Goal: Navigation & Orientation: Find specific page/section

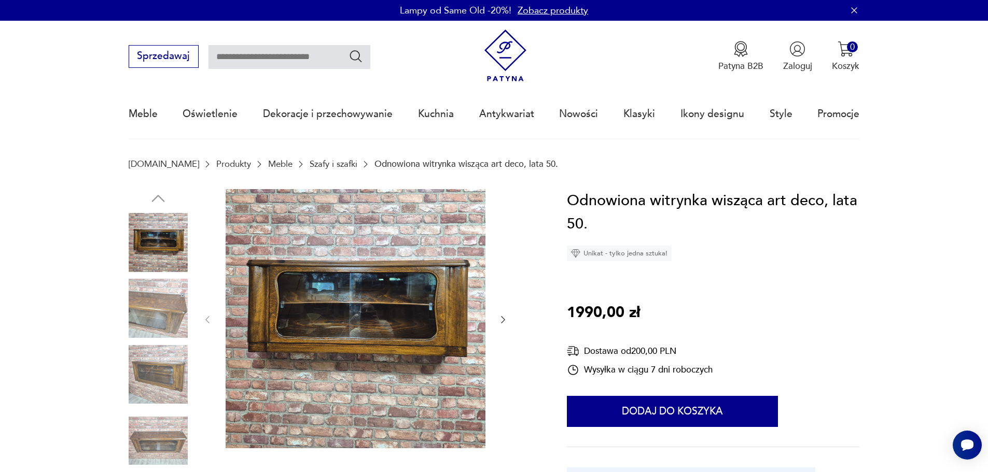
click at [311, 162] on link "Szafy i szafki" at bounding box center [333, 164] width 48 height 10
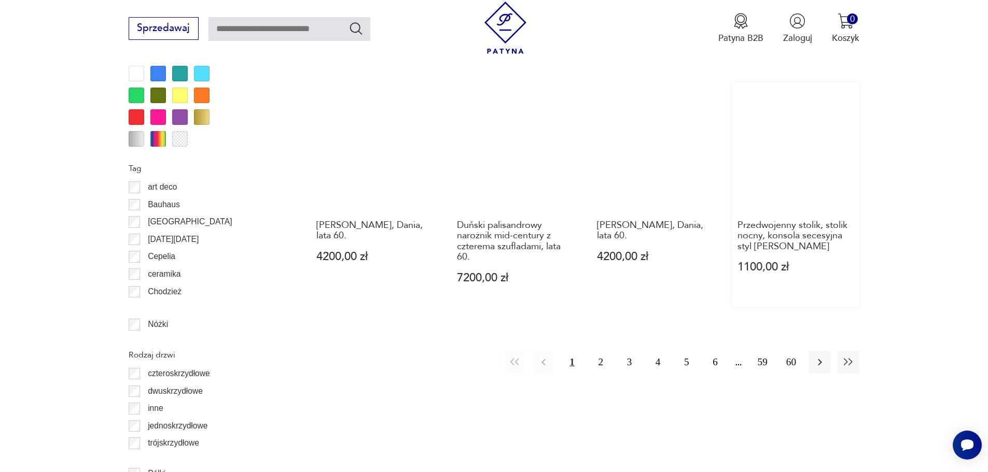
scroll to position [1226, 0]
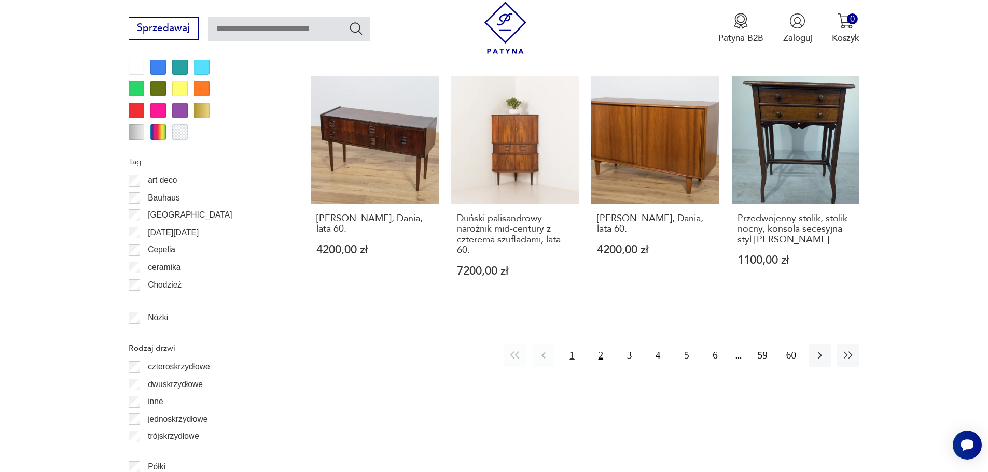
click at [606, 357] on button "2" at bounding box center [600, 355] width 22 height 22
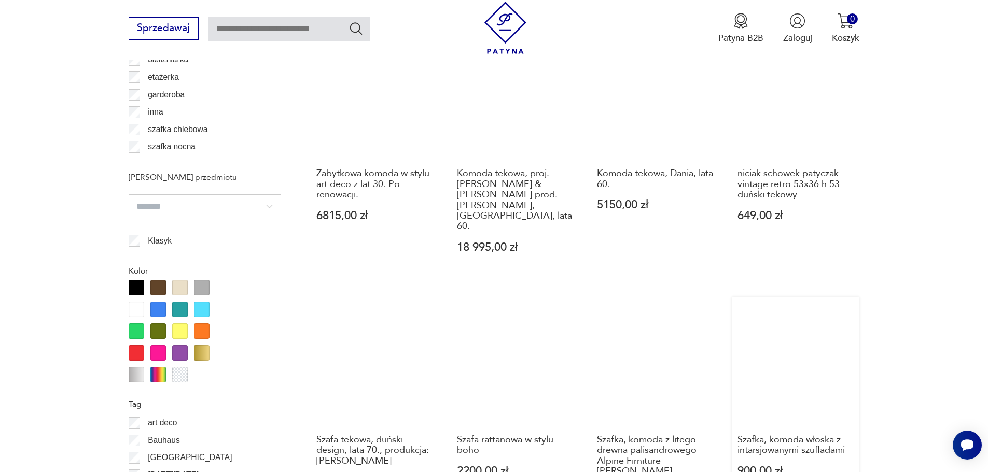
scroll to position [1129, 0]
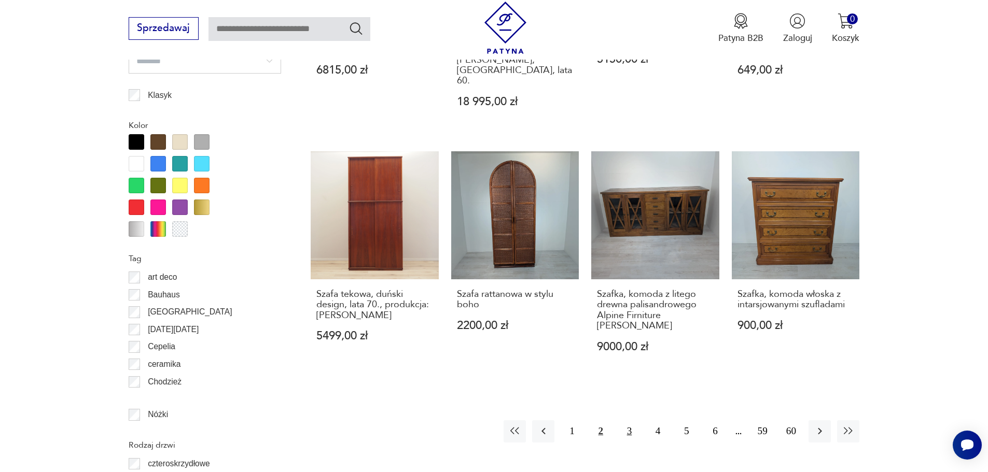
click at [627, 420] on button "3" at bounding box center [629, 431] width 22 height 22
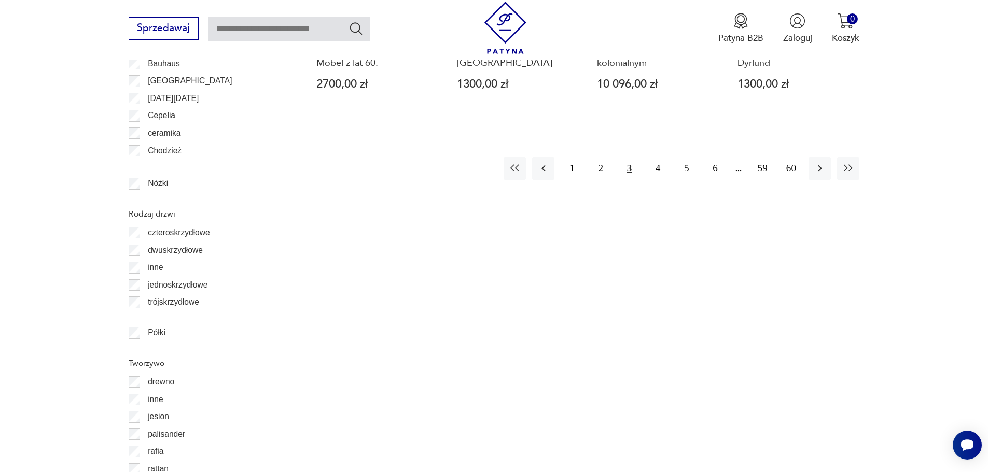
scroll to position [1285, 0]
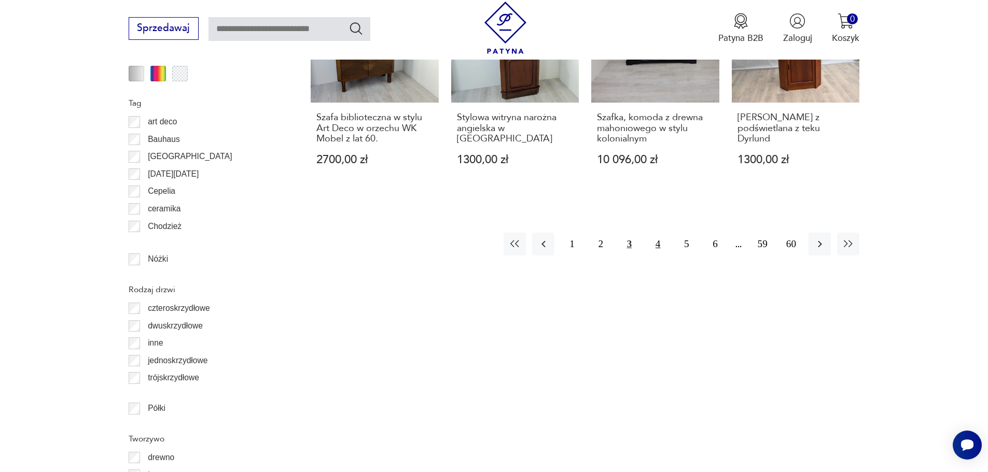
click at [661, 239] on button "4" at bounding box center [657, 244] width 22 height 22
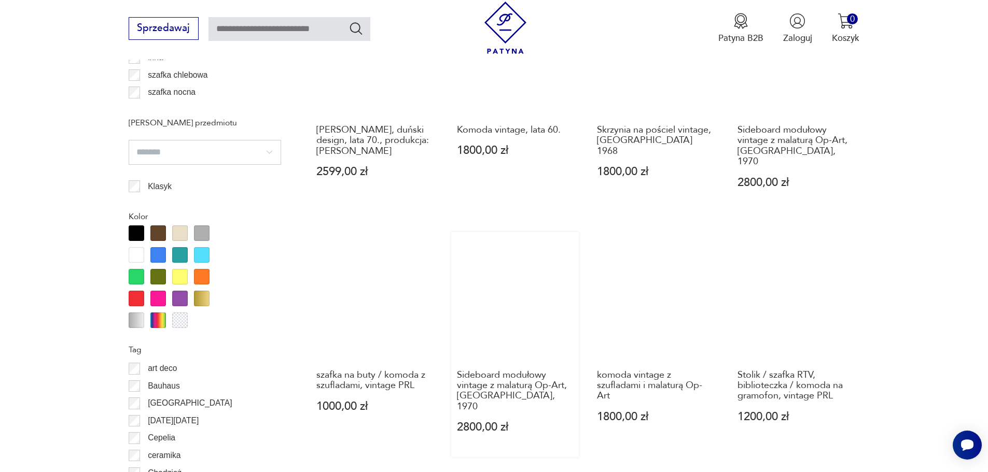
scroll to position [1181, 0]
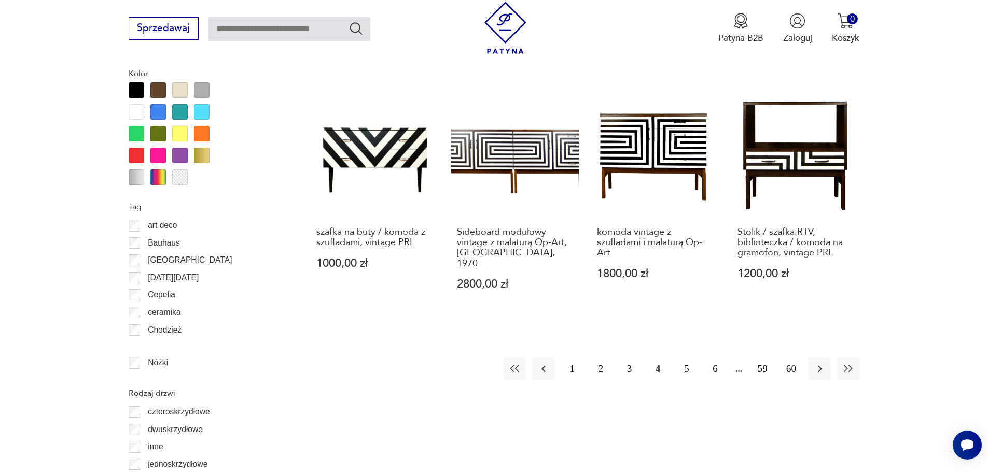
click at [683, 358] on button "5" at bounding box center [686, 369] width 22 height 22
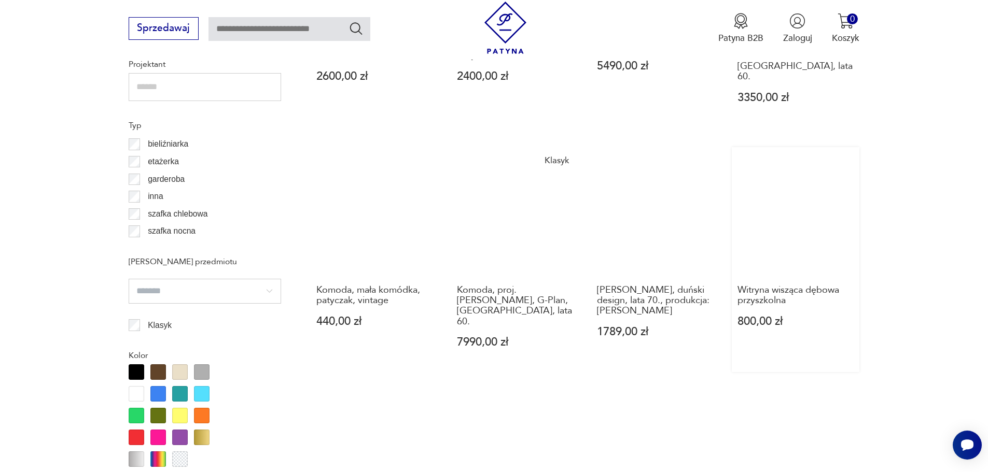
scroll to position [870, 0]
